Goal: Register for event/course

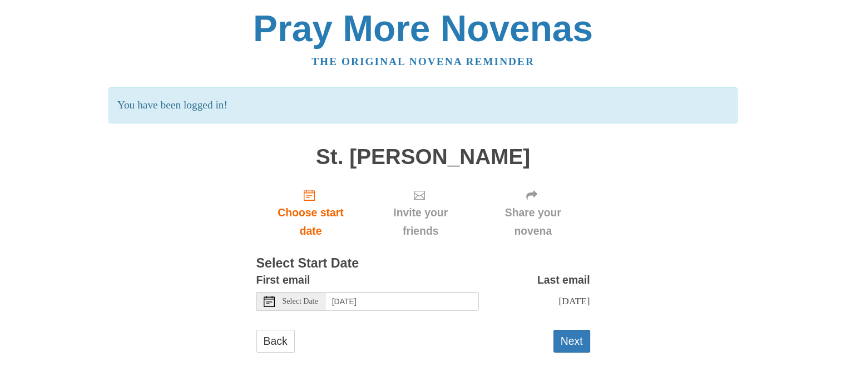
scroll to position [3, 0]
click at [316, 300] on span "Select Date" at bounding box center [301, 302] width 36 height 8
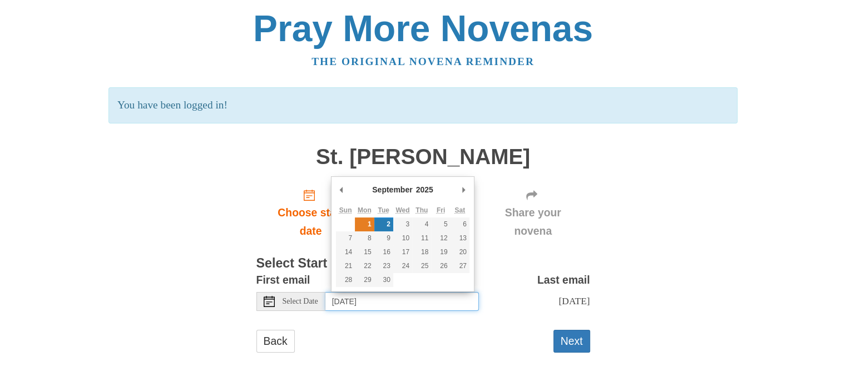
type input "Monday, September 1st"
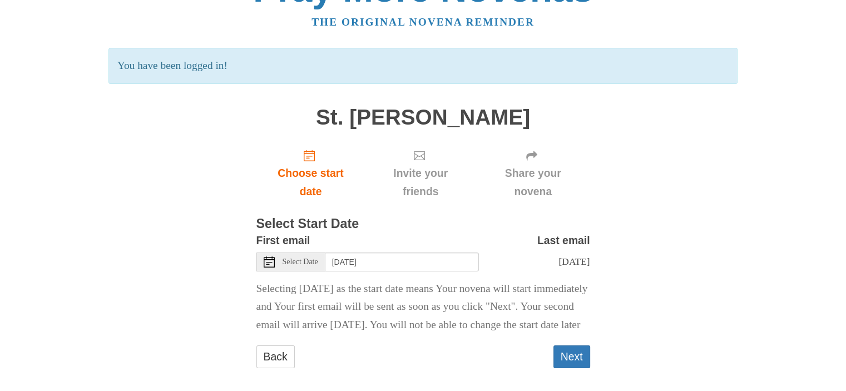
scroll to position [77, 0]
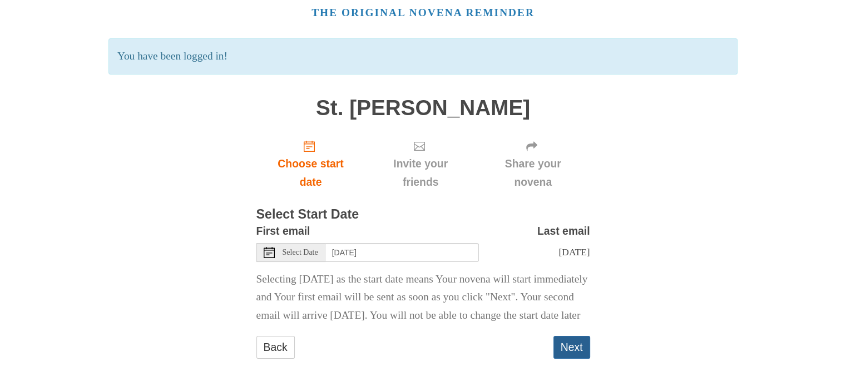
click at [577, 348] on button "Next" at bounding box center [572, 347] width 37 height 23
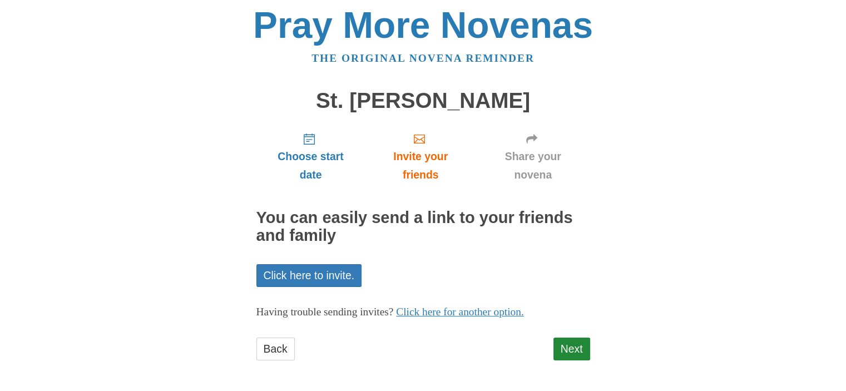
scroll to position [4, 0]
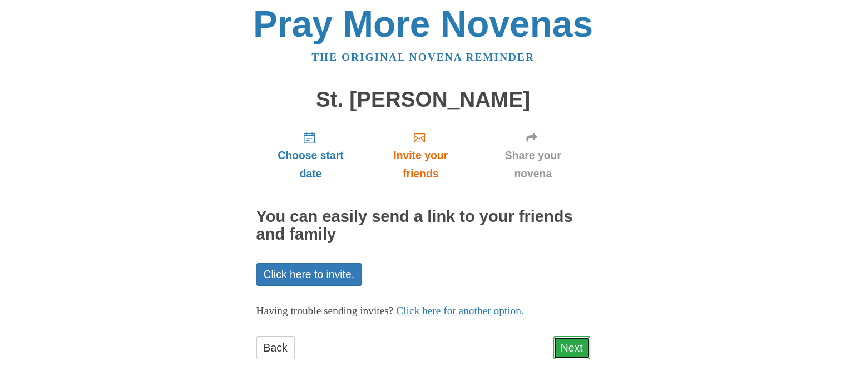
click at [564, 344] on link "Next" at bounding box center [572, 348] width 37 height 23
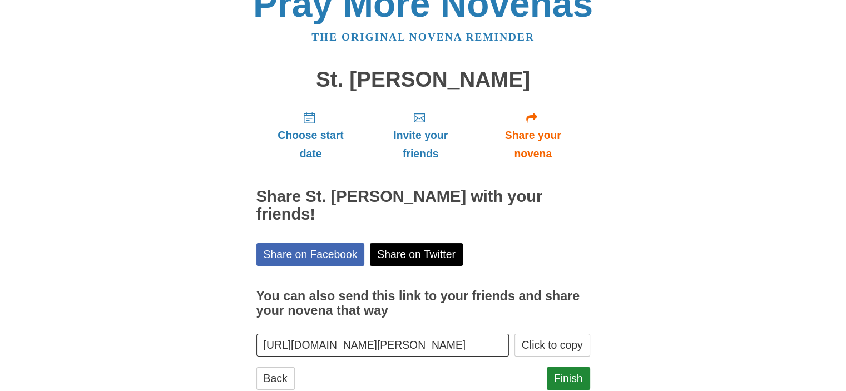
scroll to position [37, 0]
